Goal: Find contact information

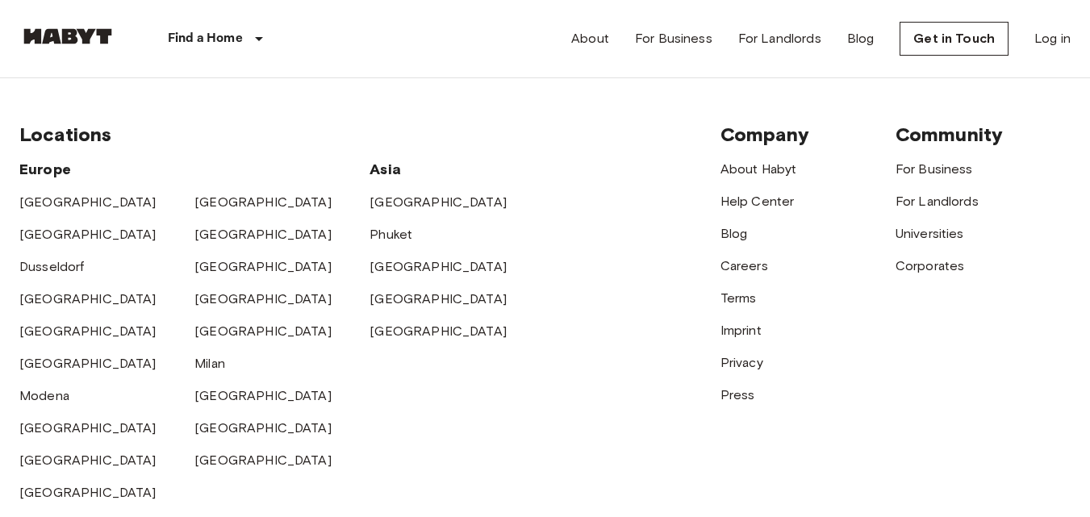
scroll to position [4048, 0]
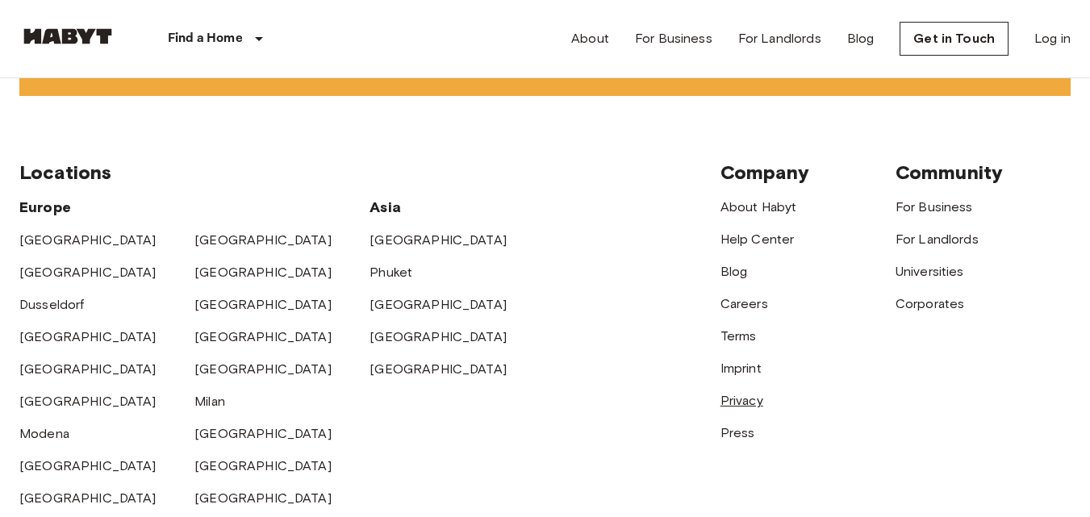
click at [738, 408] on link "Privacy" at bounding box center [741, 400] width 43 height 15
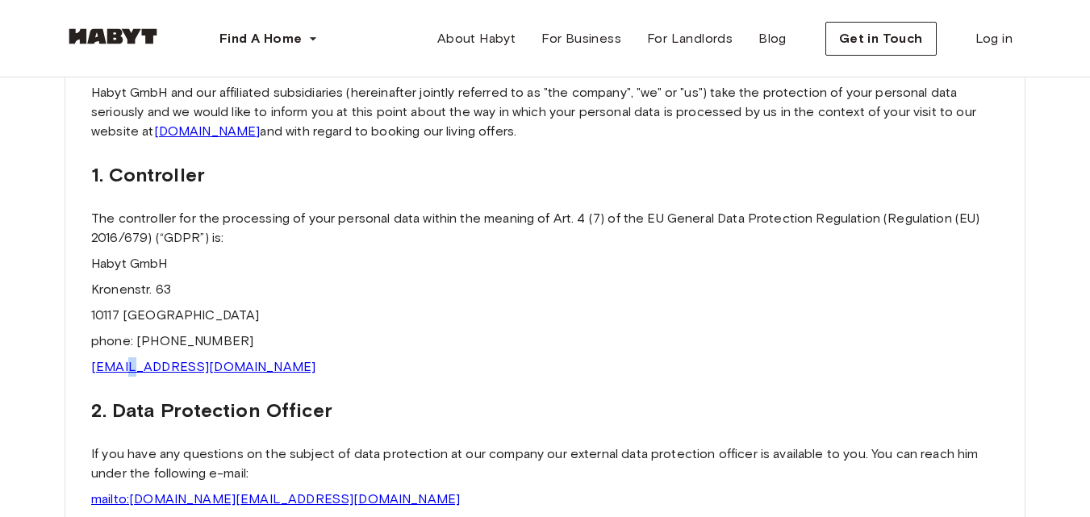
scroll to position [186, 0]
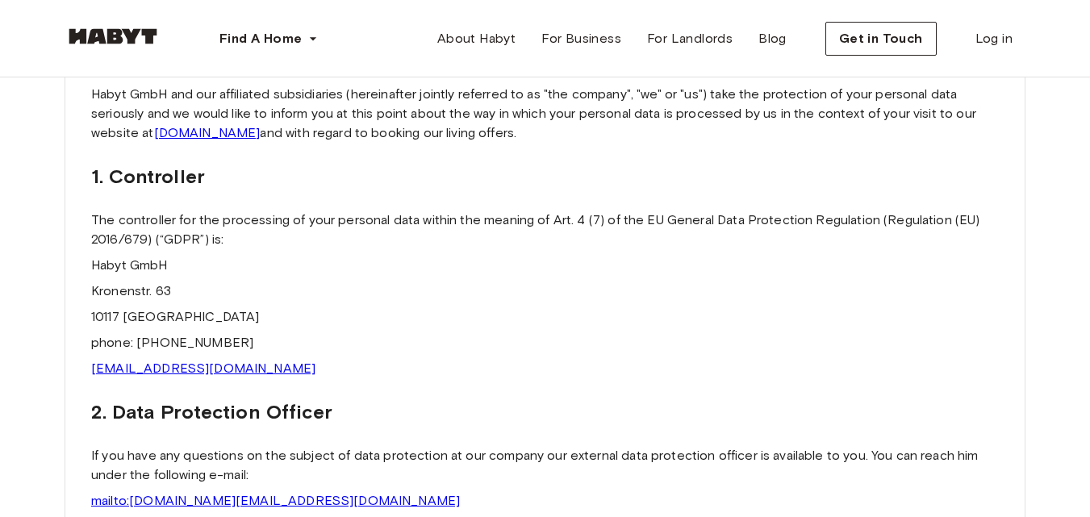
drag, startPoint x: 293, startPoint y: 254, endPoint x: 252, endPoint y: 324, distance: 80.9
drag, startPoint x: 242, startPoint y: 346, endPoint x: 141, endPoint y: 344, distance: 100.9
click at [141, 344] on p "phone: [PHONE_NUMBER]" at bounding box center [545, 342] width 908 height 19
copy p "49 15737854920"
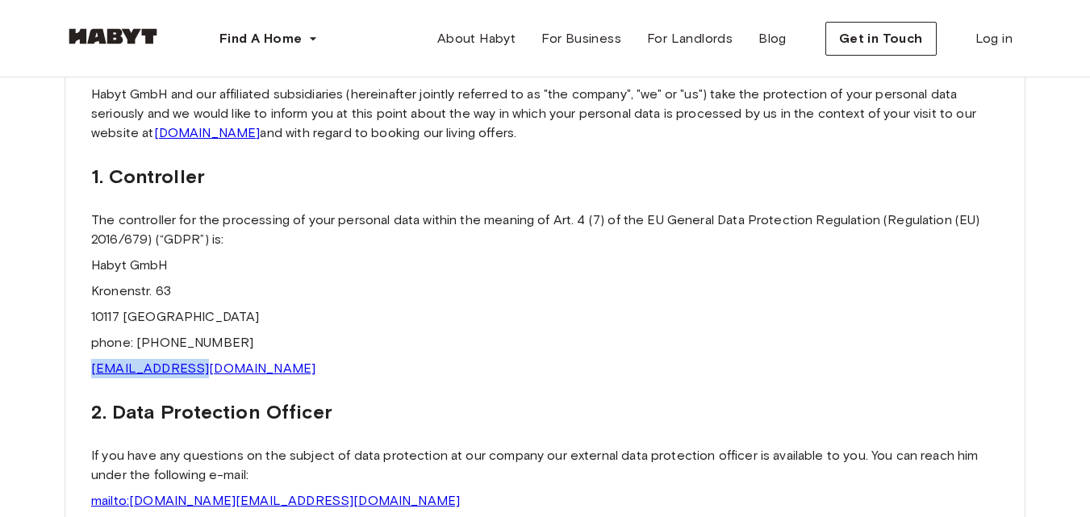
drag, startPoint x: 208, startPoint y: 373, endPoint x: 77, endPoint y: 370, distance: 131.5
copy link "legal@habyt.com"
